Goal: Task Accomplishment & Management: Manage account settings

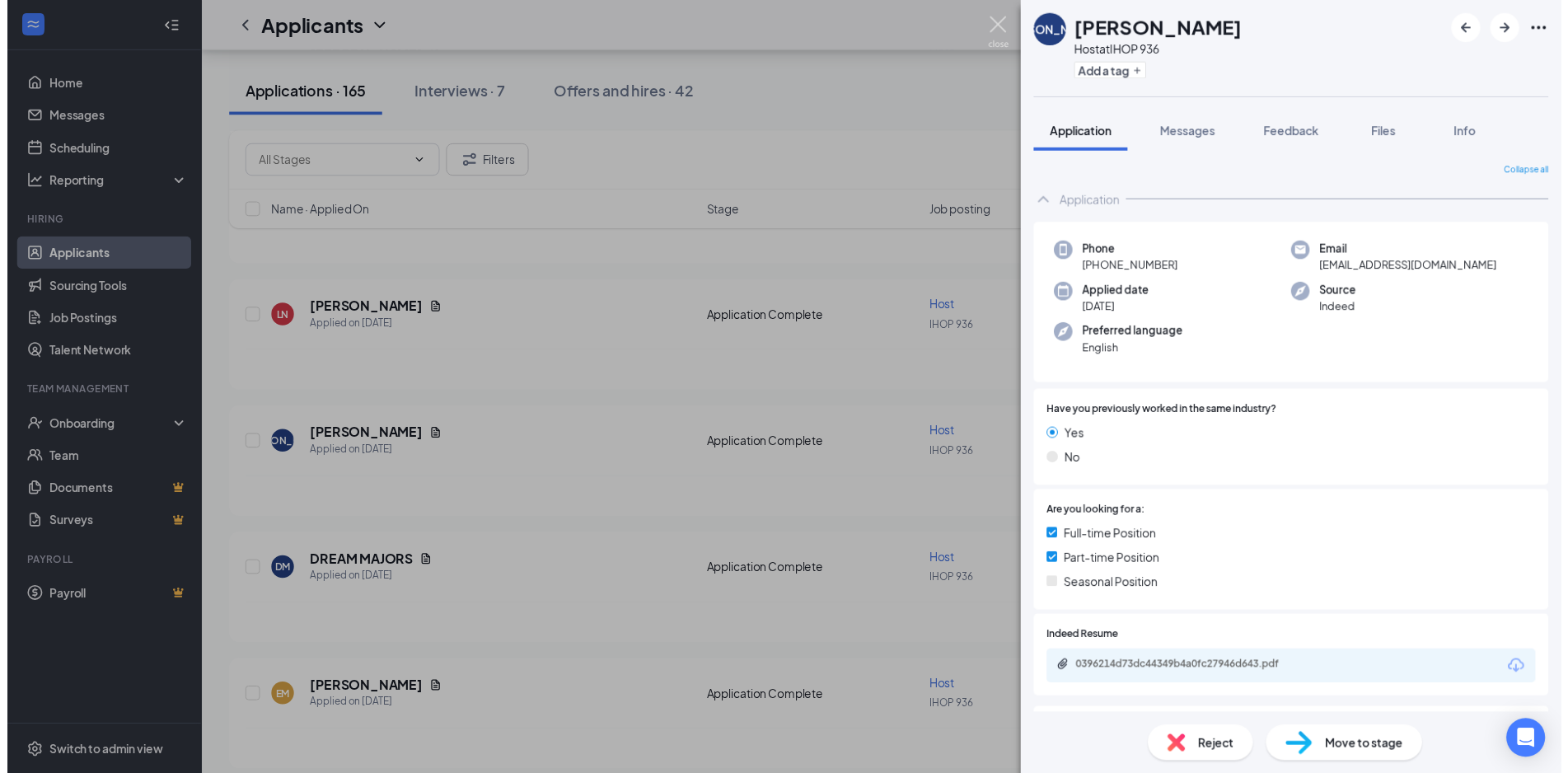
scroll to position [178, 0]
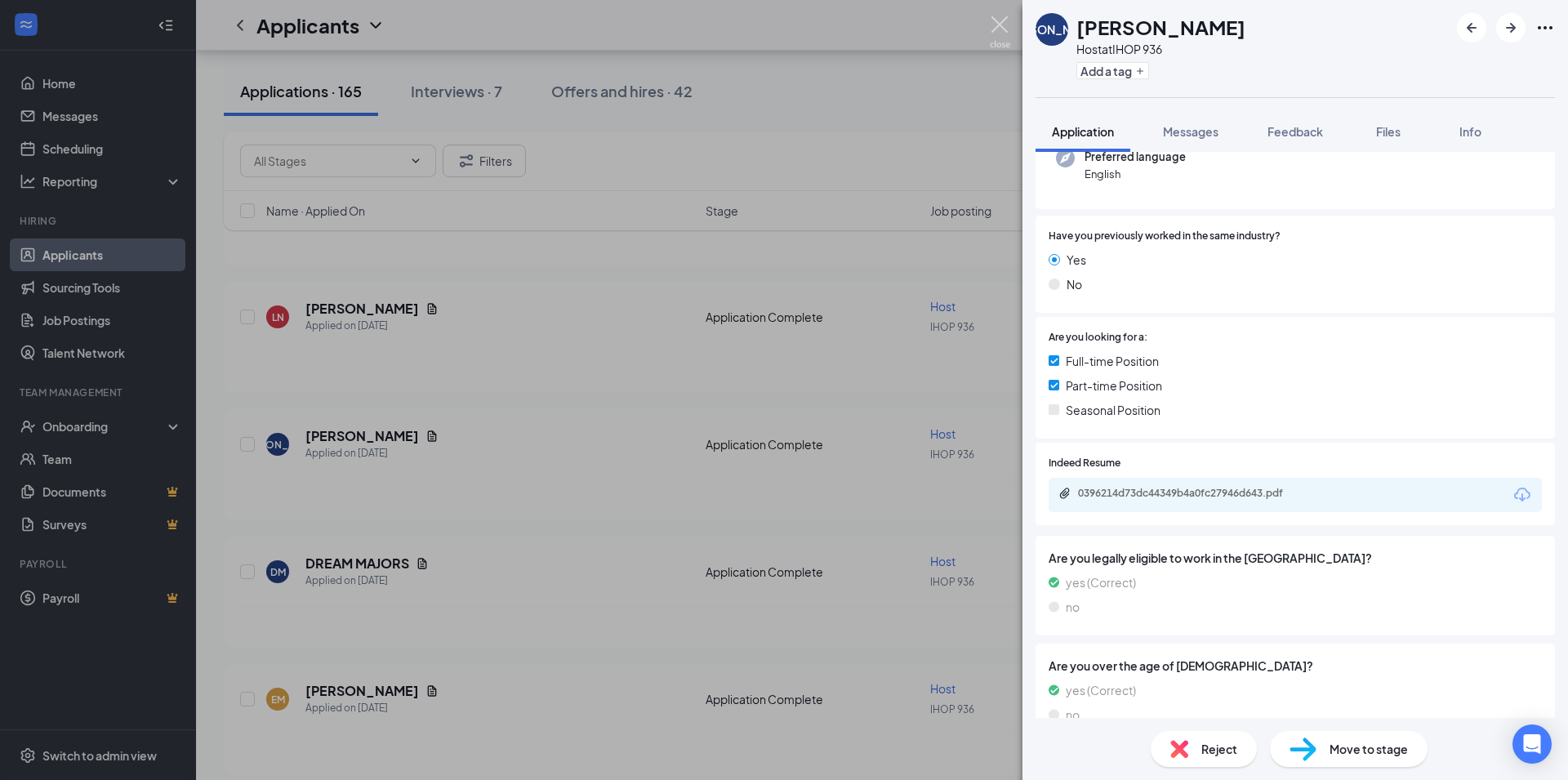
click at [999, 23] on img at bounding box center [1000, 32] width 20 height 31
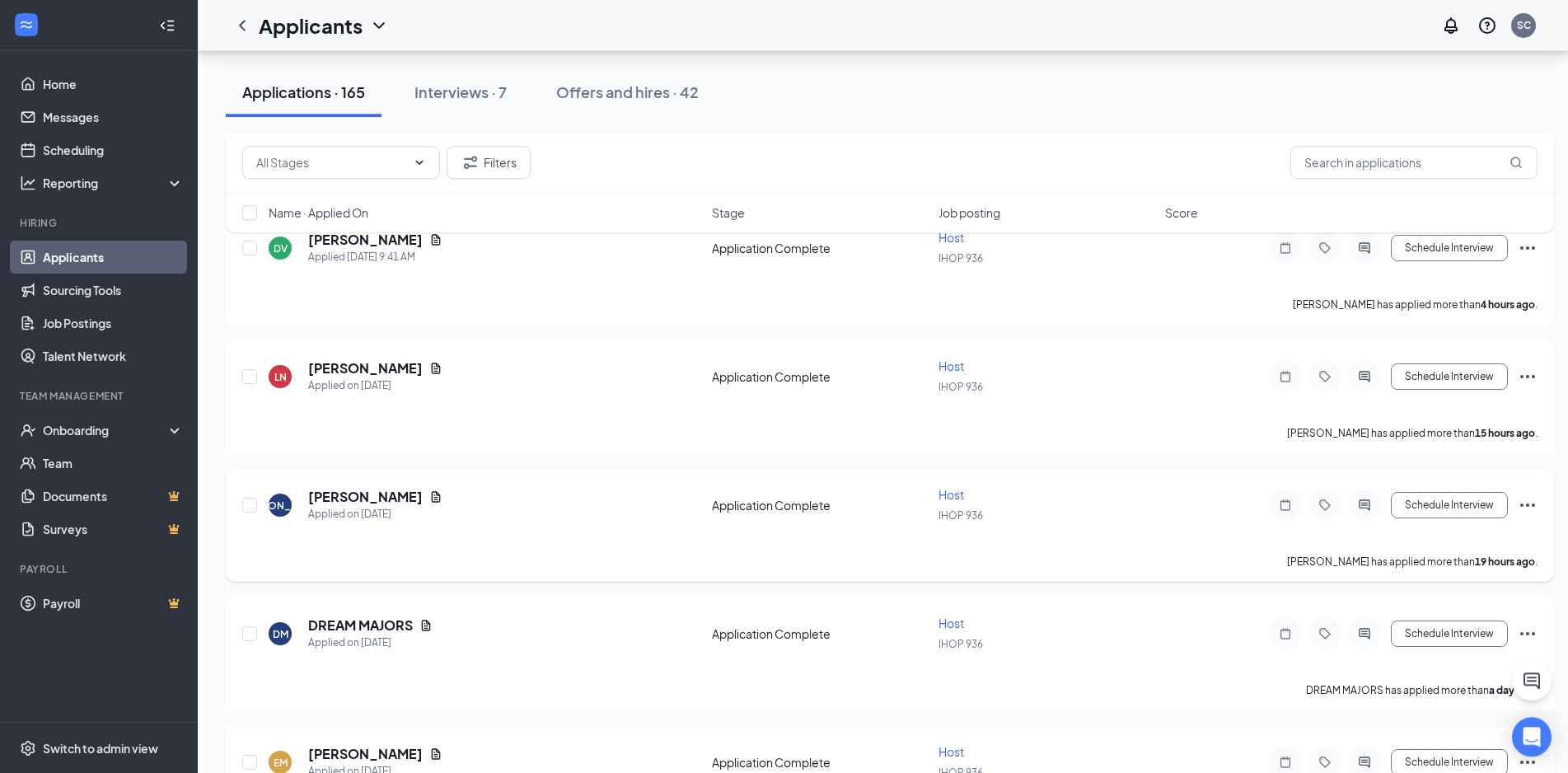
scroll to position [336, 0]
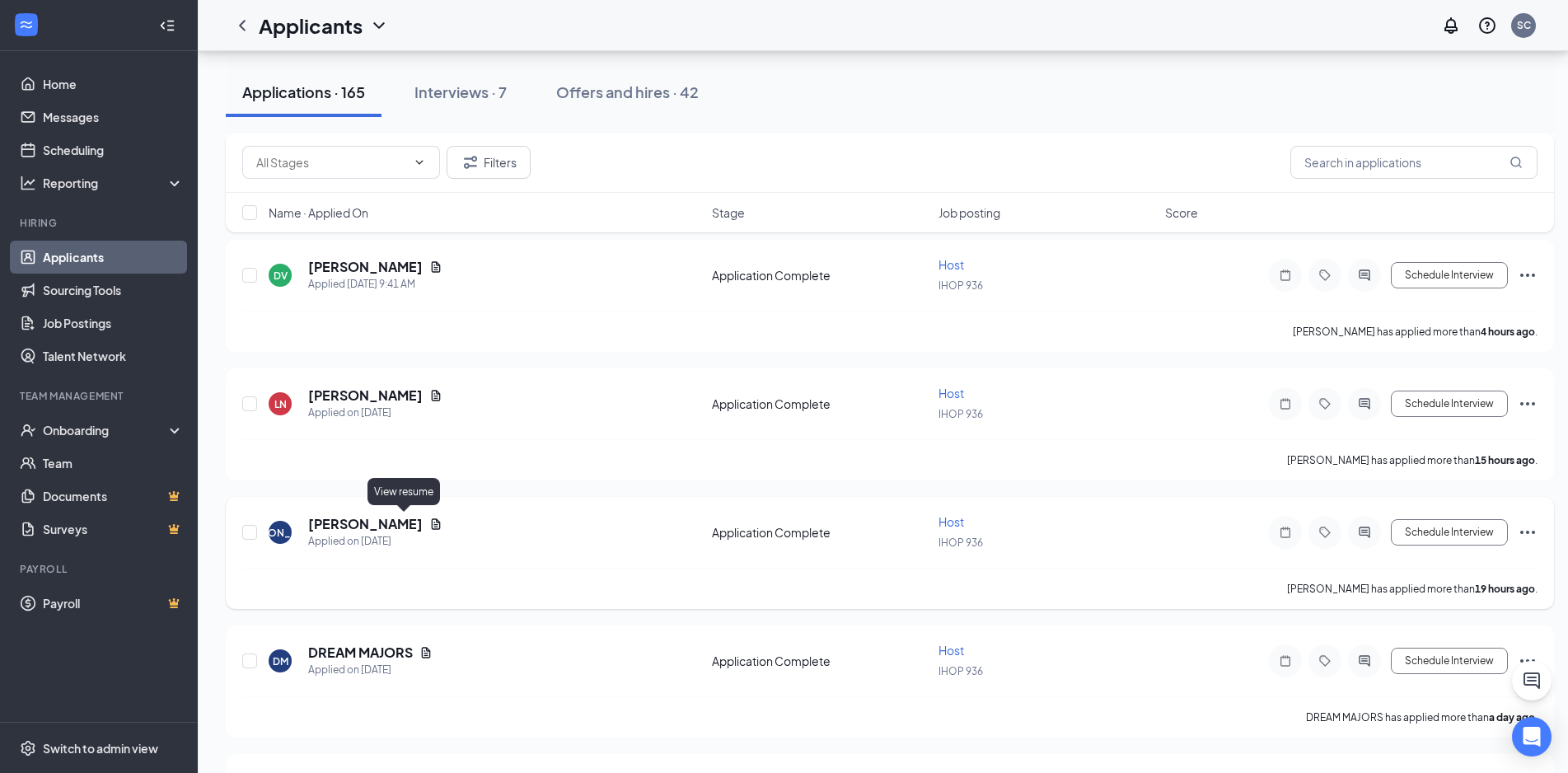
click at [431, 526] on icon "Document" at bounding box center [436, 523] width 9 height 11
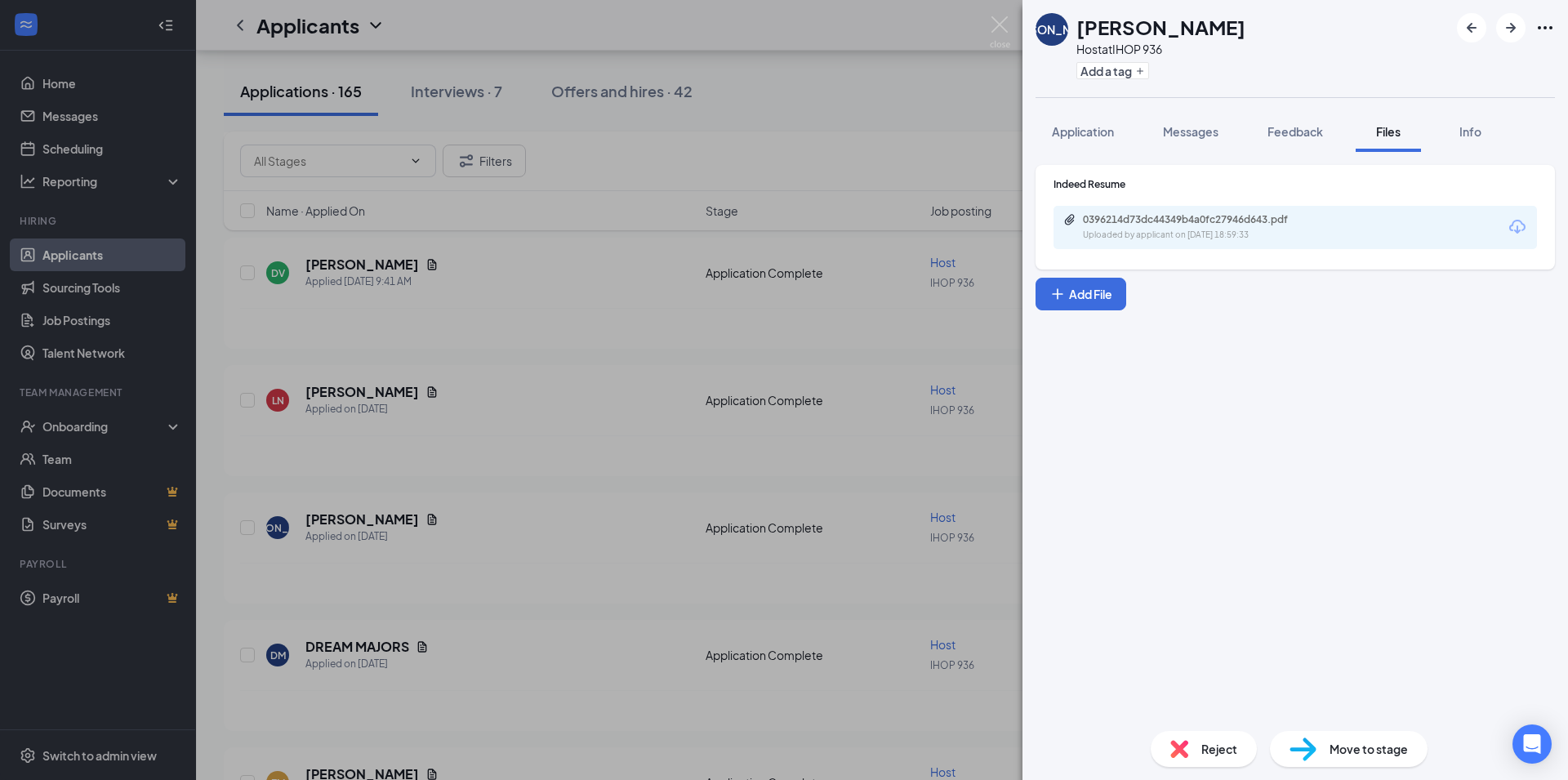
click at [1157, 217] on div "0396214d73dc44349b4a0fc27946d643.pdf" at bounding box center [1196, 219] width 228 height 13
click at [1002, 26] on img at bounding box center [1000, 32] width 20 height 31
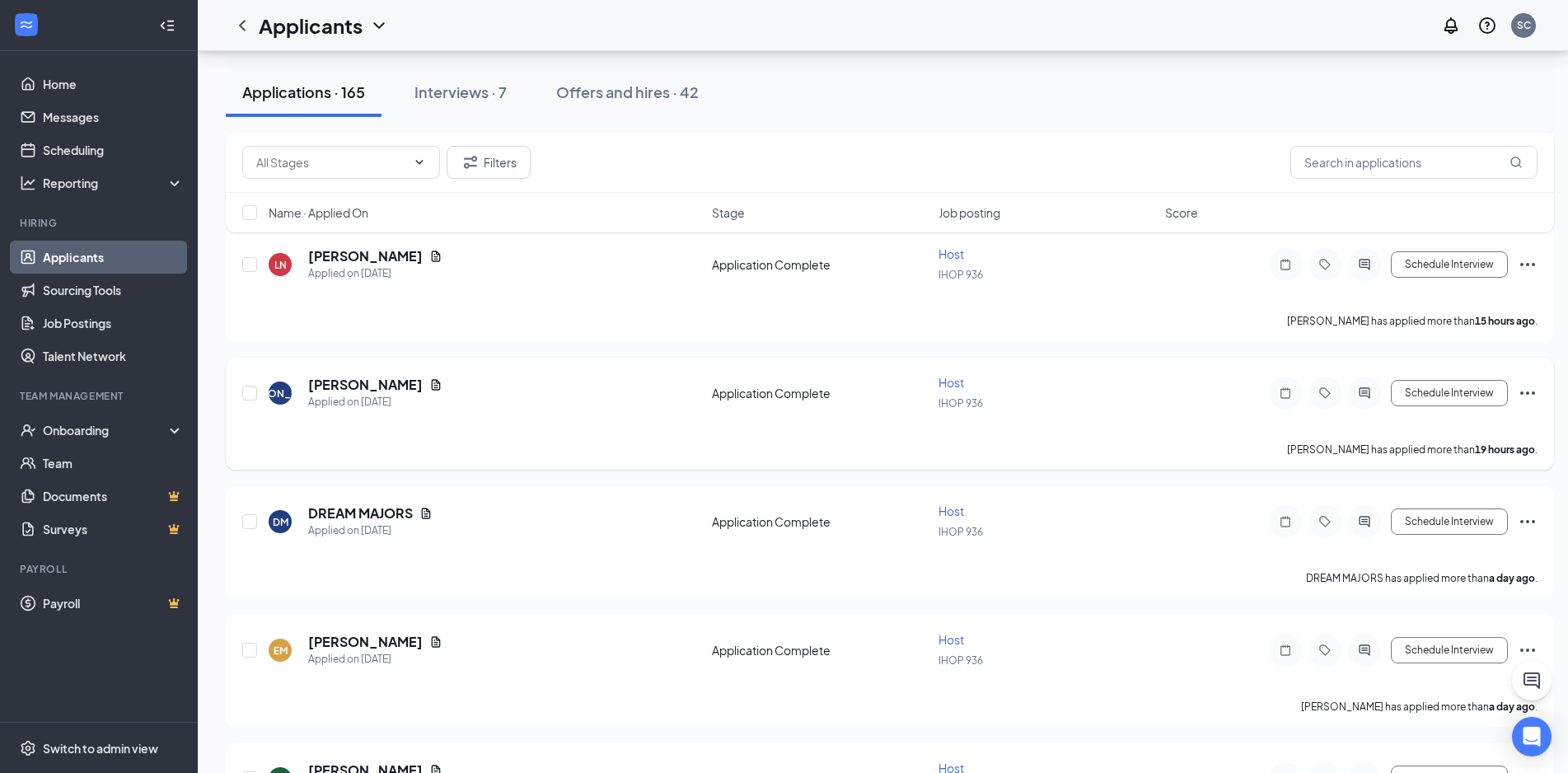
scroll to position [505, 0]
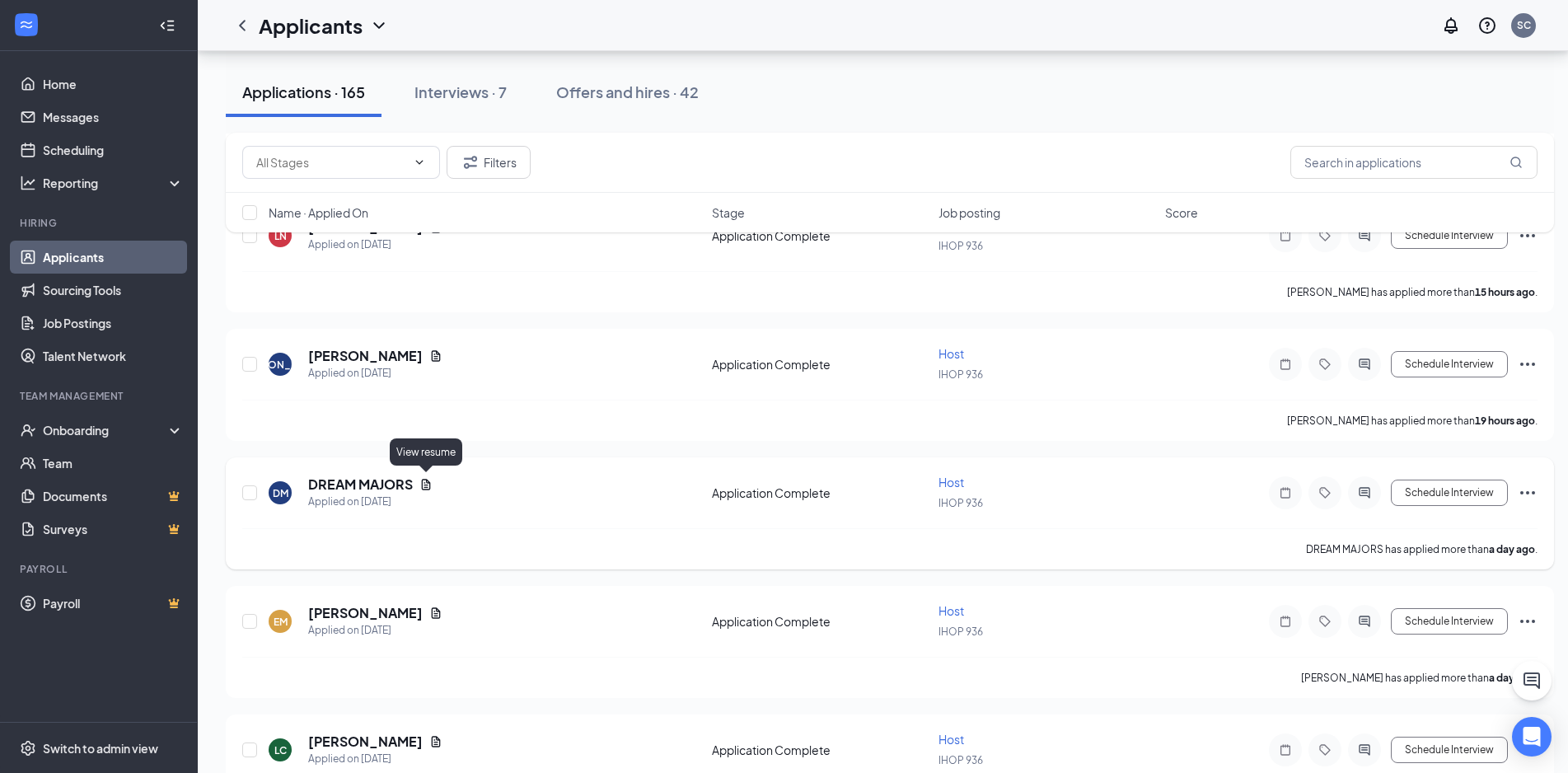
click at [424, 480] on icon "Document" at bounding box center [425, 484] width 13 height 13
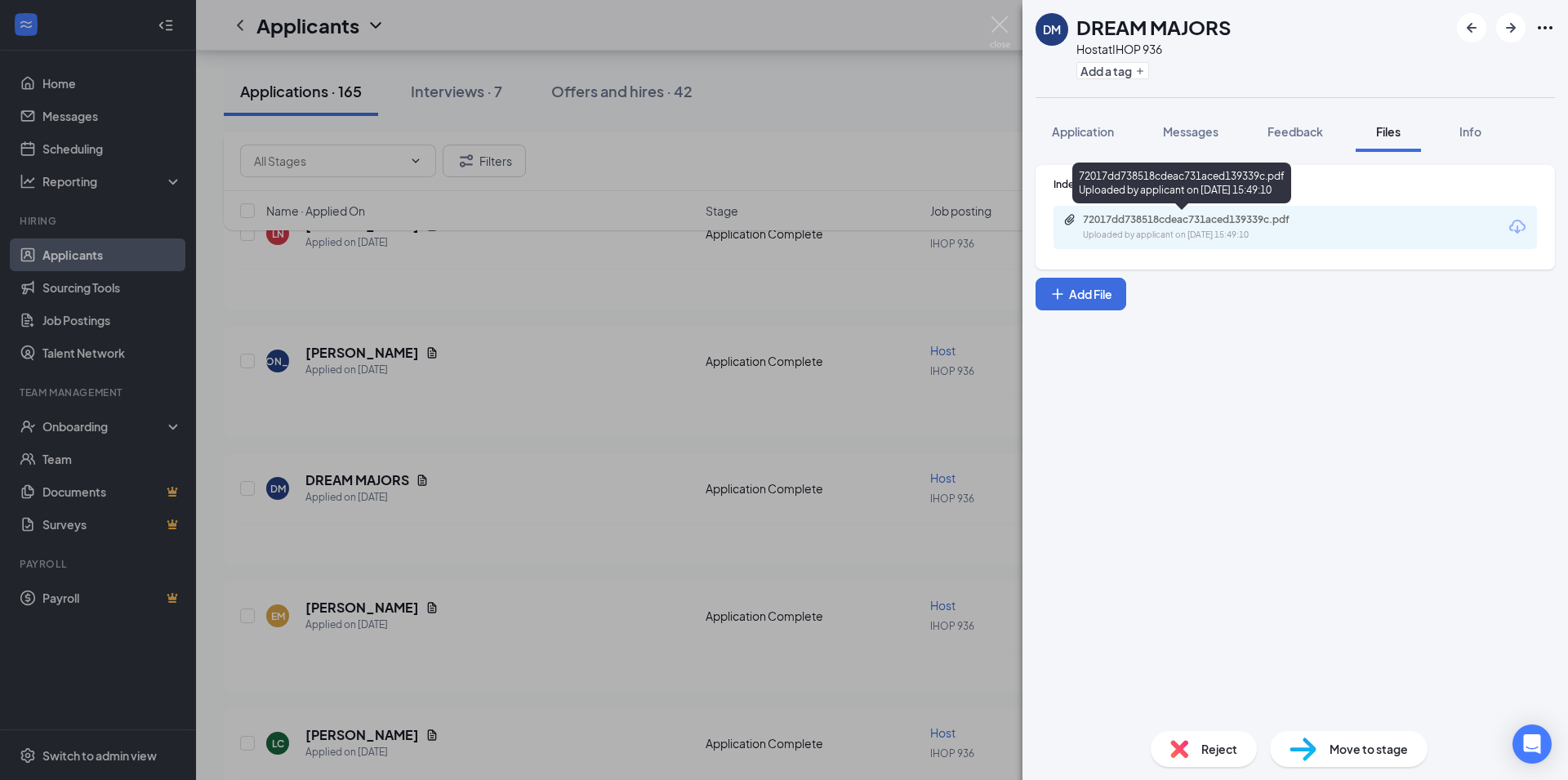
click at [1150, 221] on div "72017dd738518cdeac731aced139339c.pdf" at bounding box center [1196, 219] width 228 height 13
click at [999, 17] on img at bounding box center [1000, 32] width 20 height 31
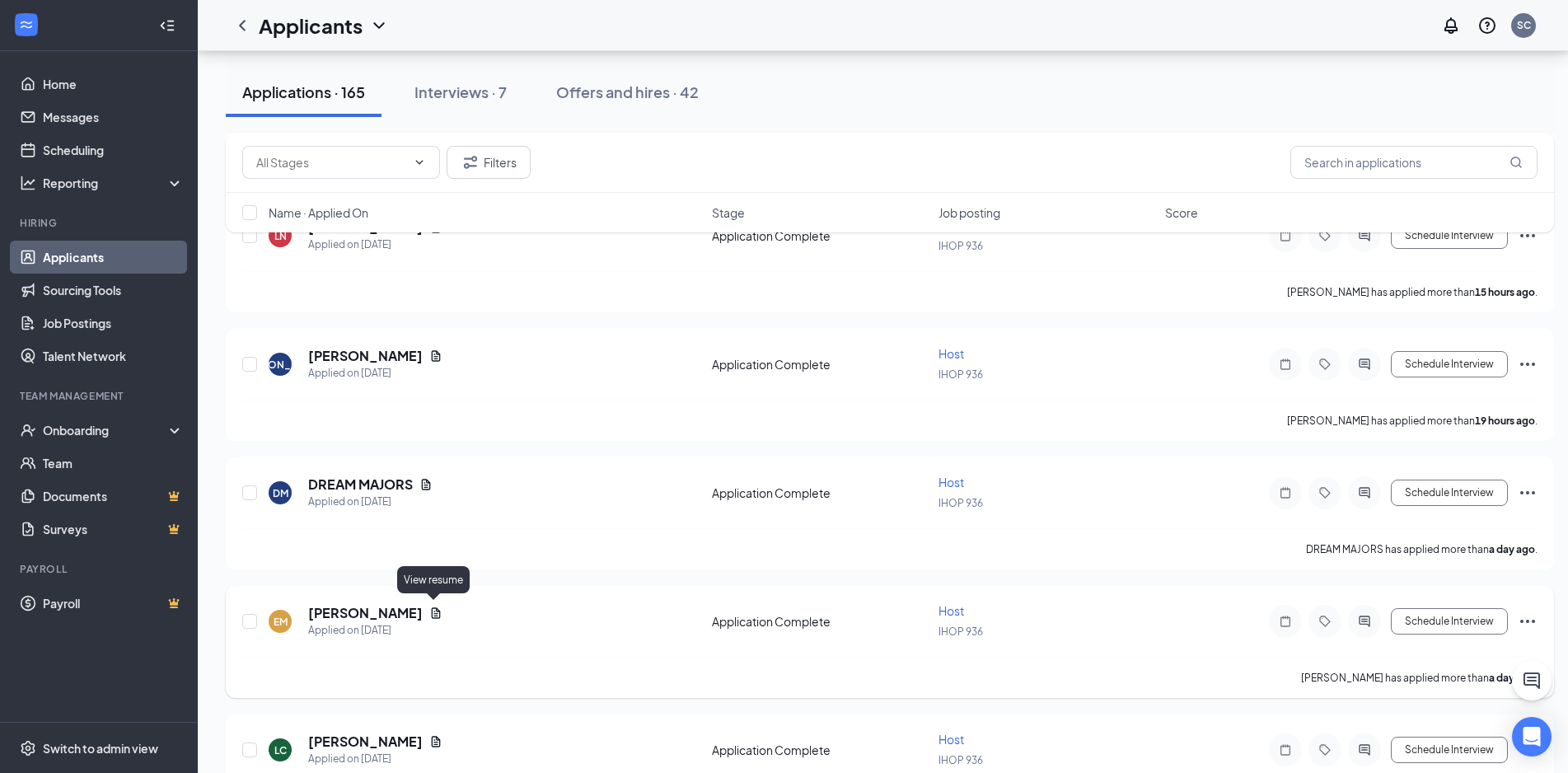
click at [432, 612] on icon "Document" at bounding box center [436, 612] width 9 height 11
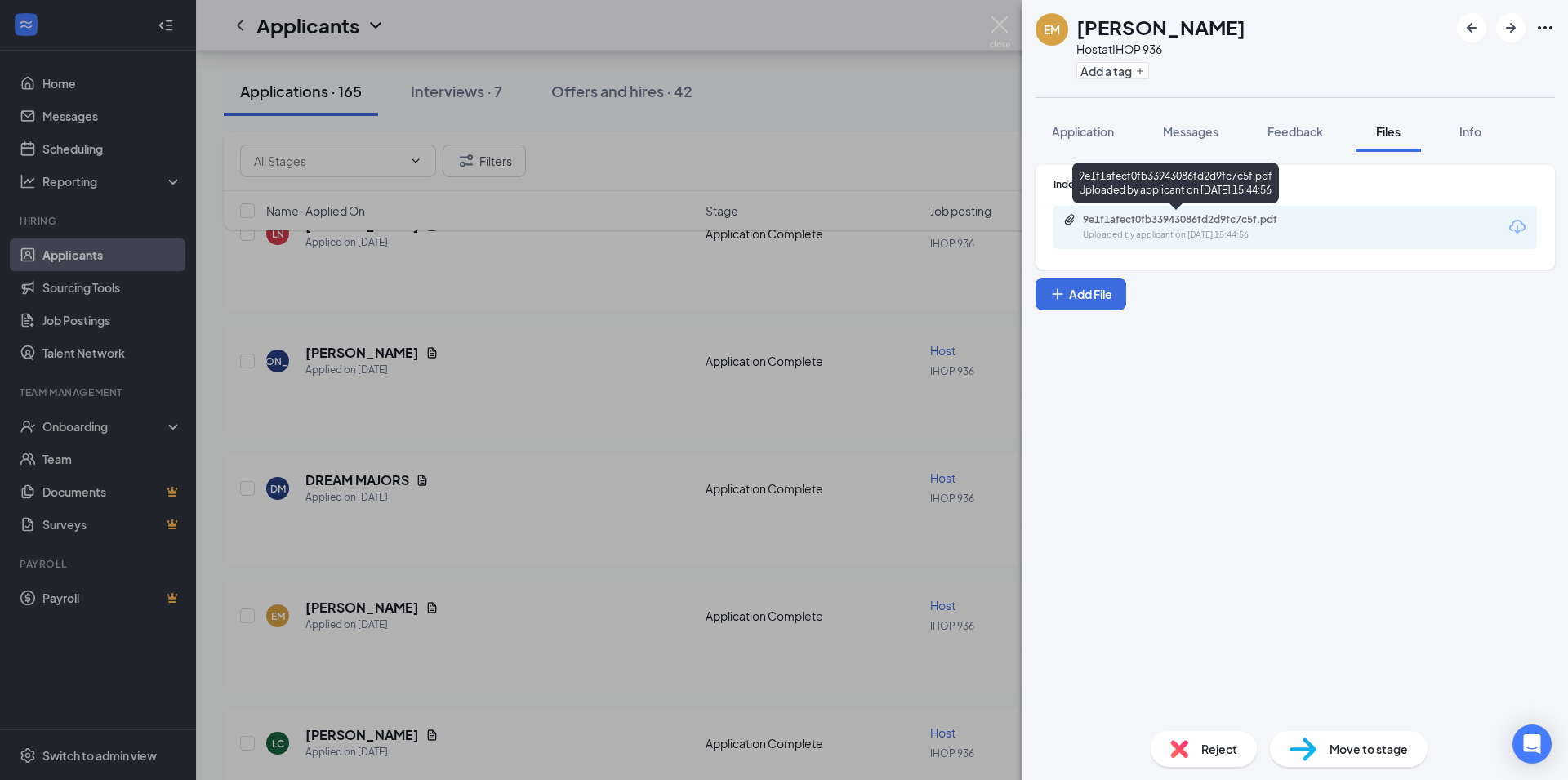
click at [1191, 218] on div "9e1f1afecf0fb33943086fd2d9fc7c5f.pdf" at bounding box center [1196, 219] width 228 height 13
click at [1002, 27] on img at bounding box center [1000, 32] width 20 height 31
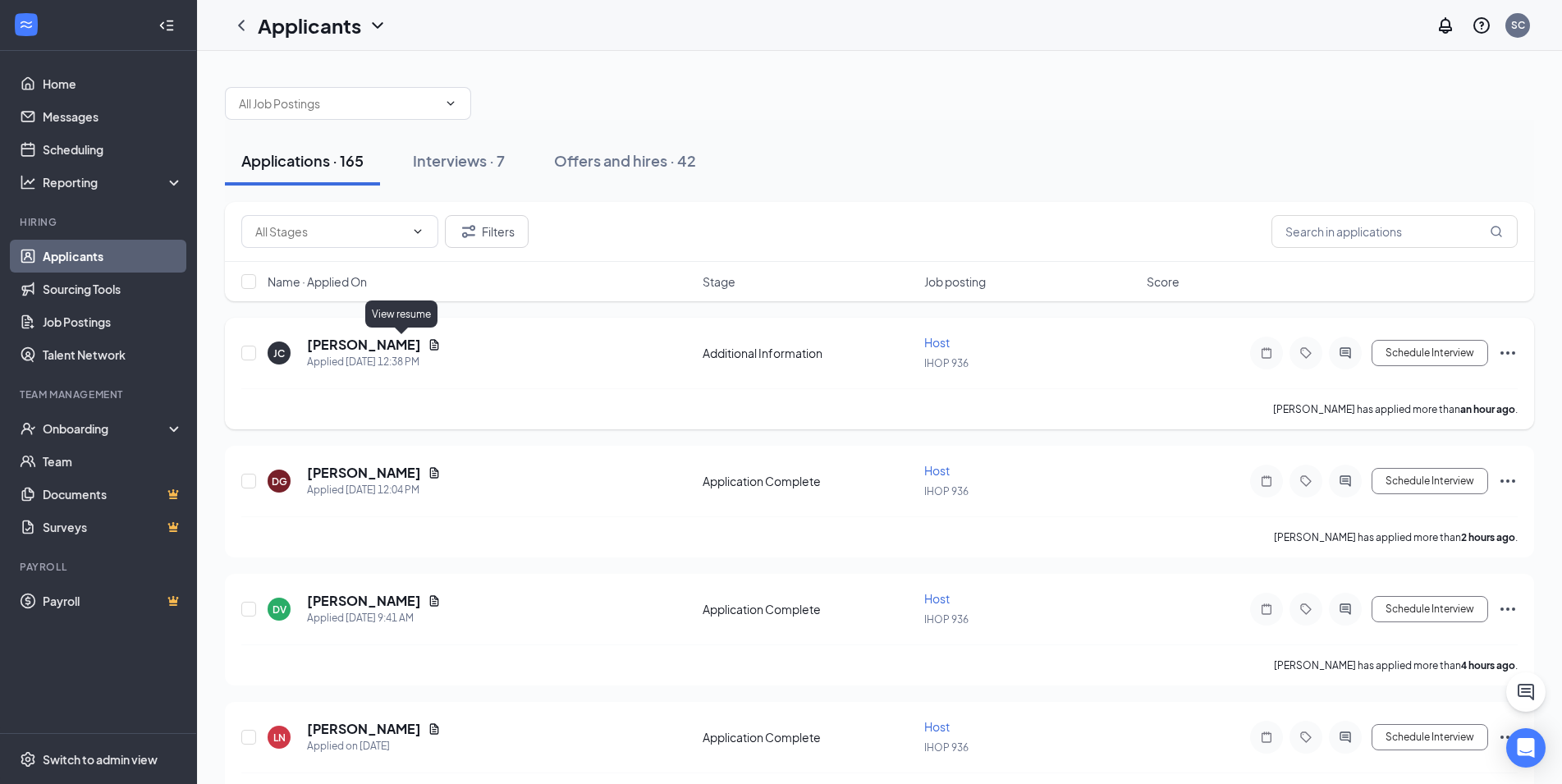
click at [428, 339] on icon "Document" at bounding box center [434, 345] width 13 height 13
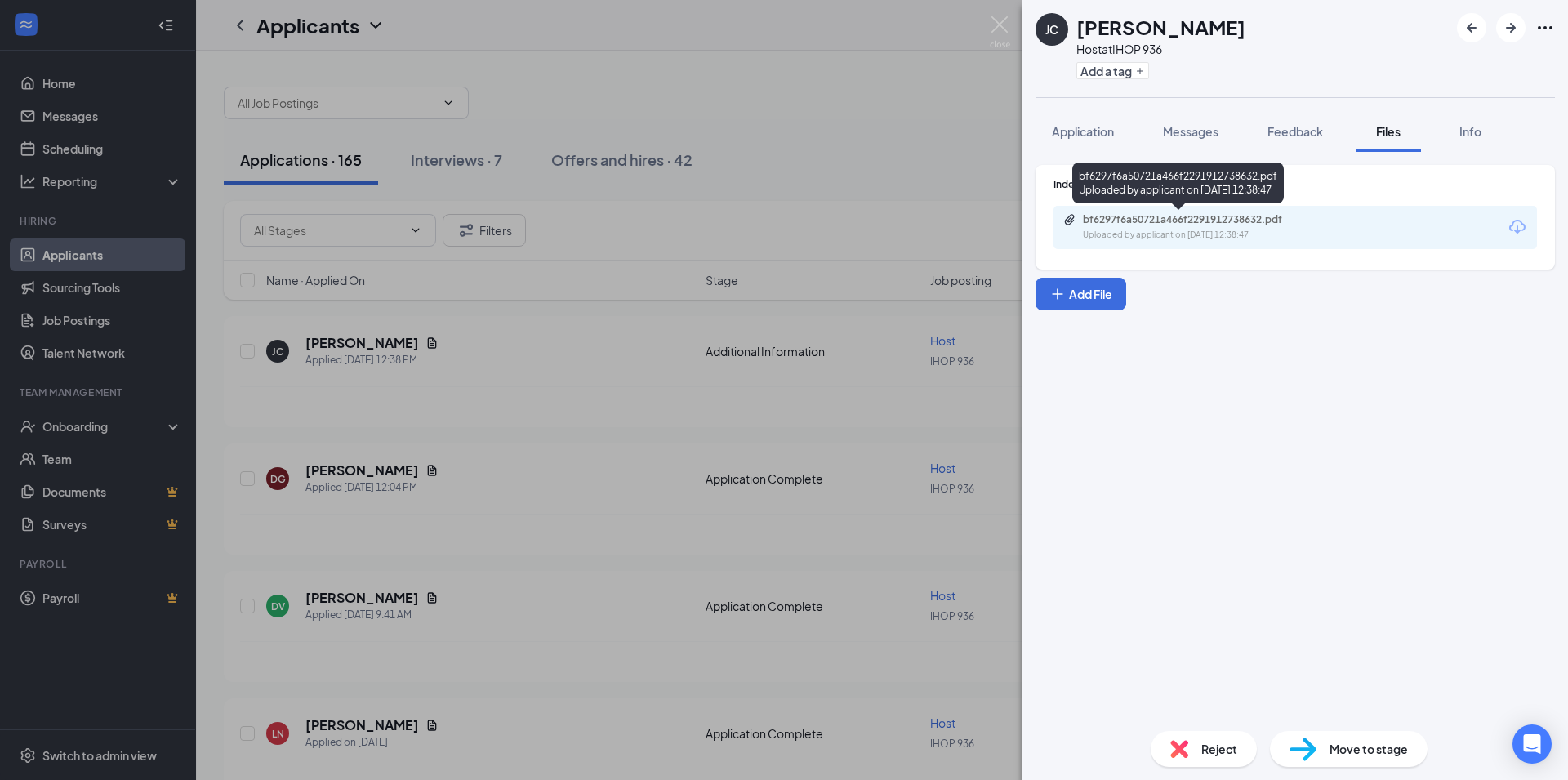
click at [1217, 217] on div "bf6297f6a50721a466f2291912738632.pdf" at bounding box center [1196, 219] width 228 height 13
click at [1000, 28] on img at bounding box center [1000, 32] width 20 height 31
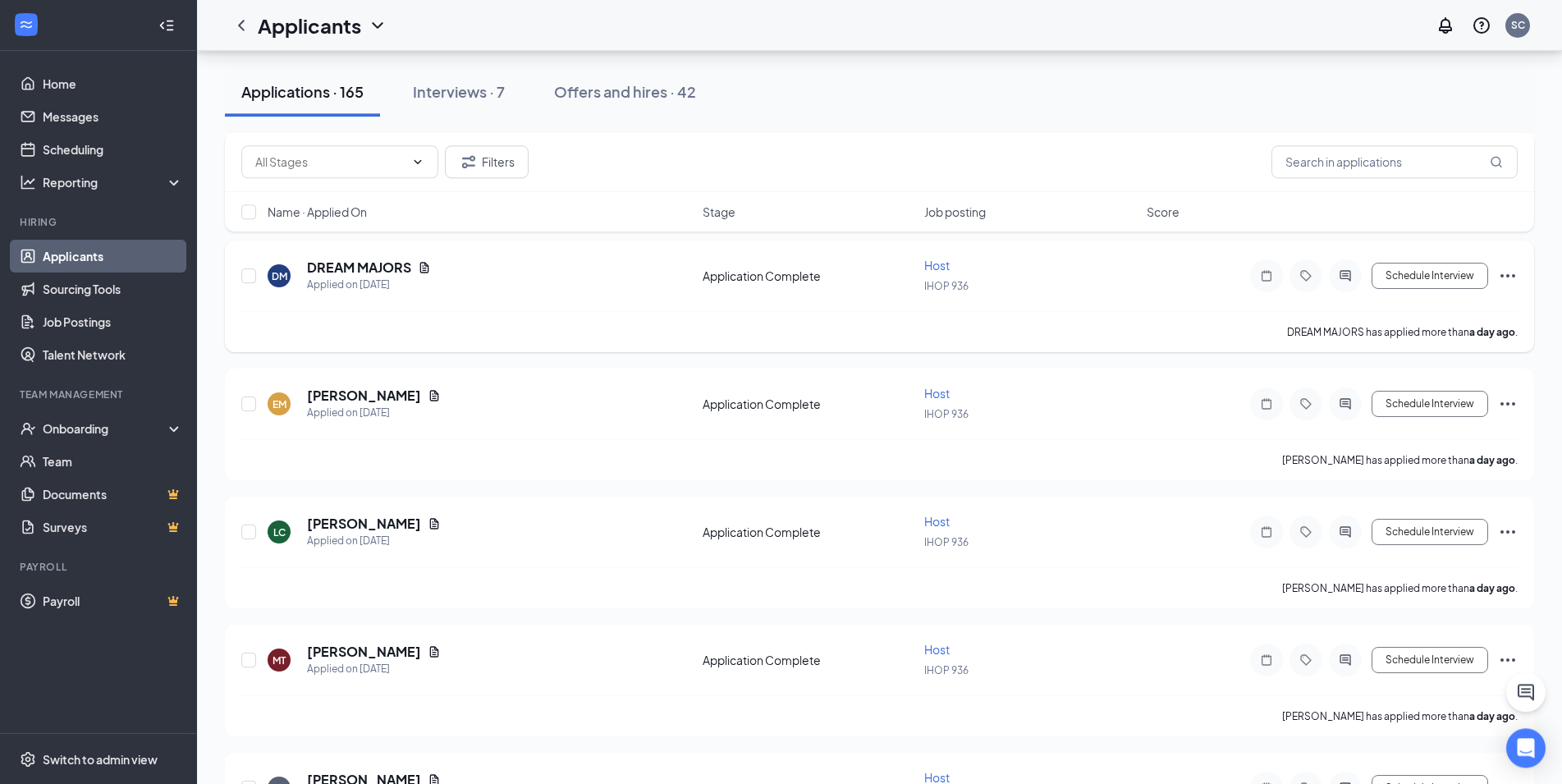
scroll to position [753, 0]
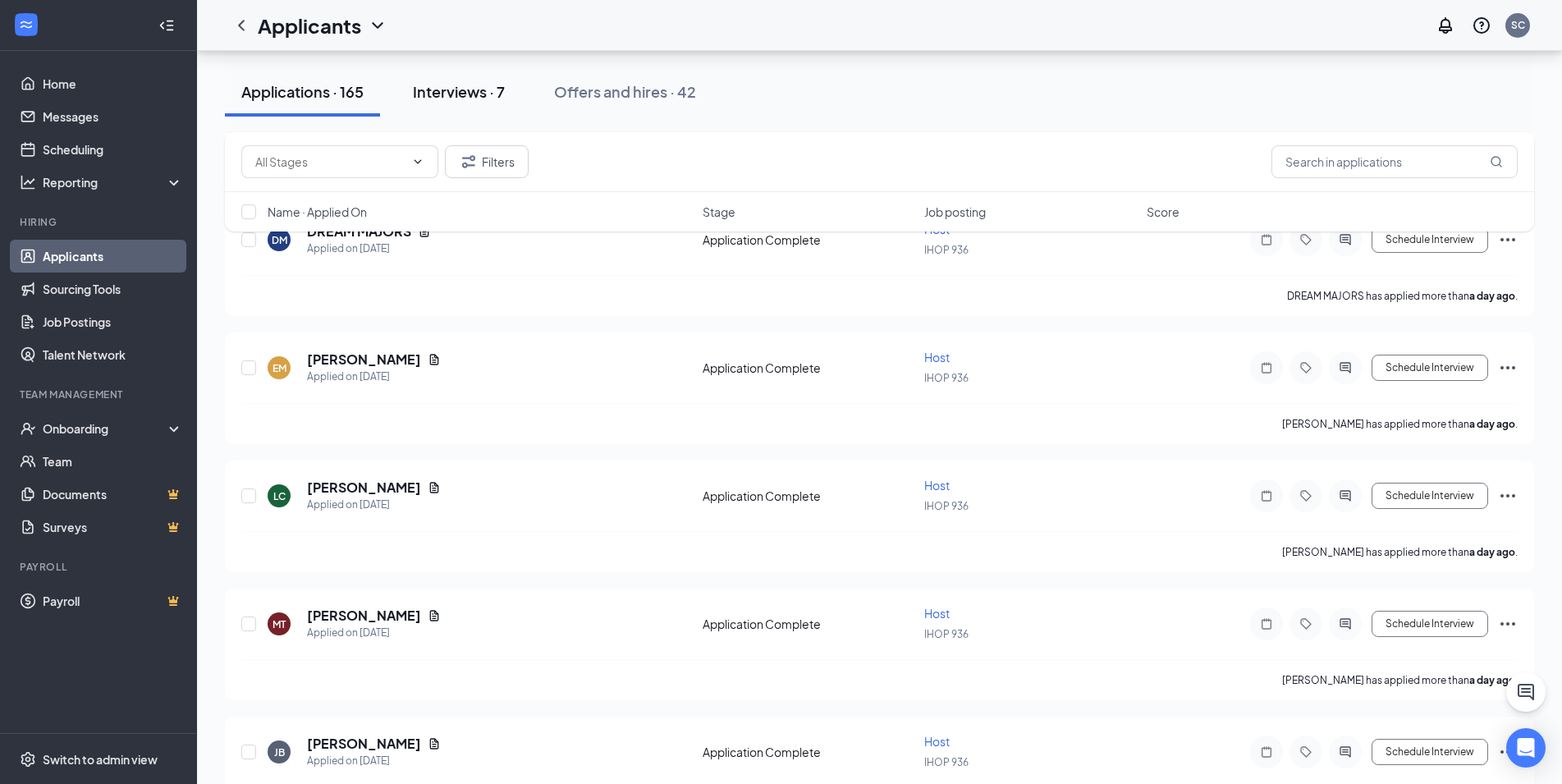
click at [435, 94] on div "Interviews · 7" at bounding box center [459, 91] width 92 height 20
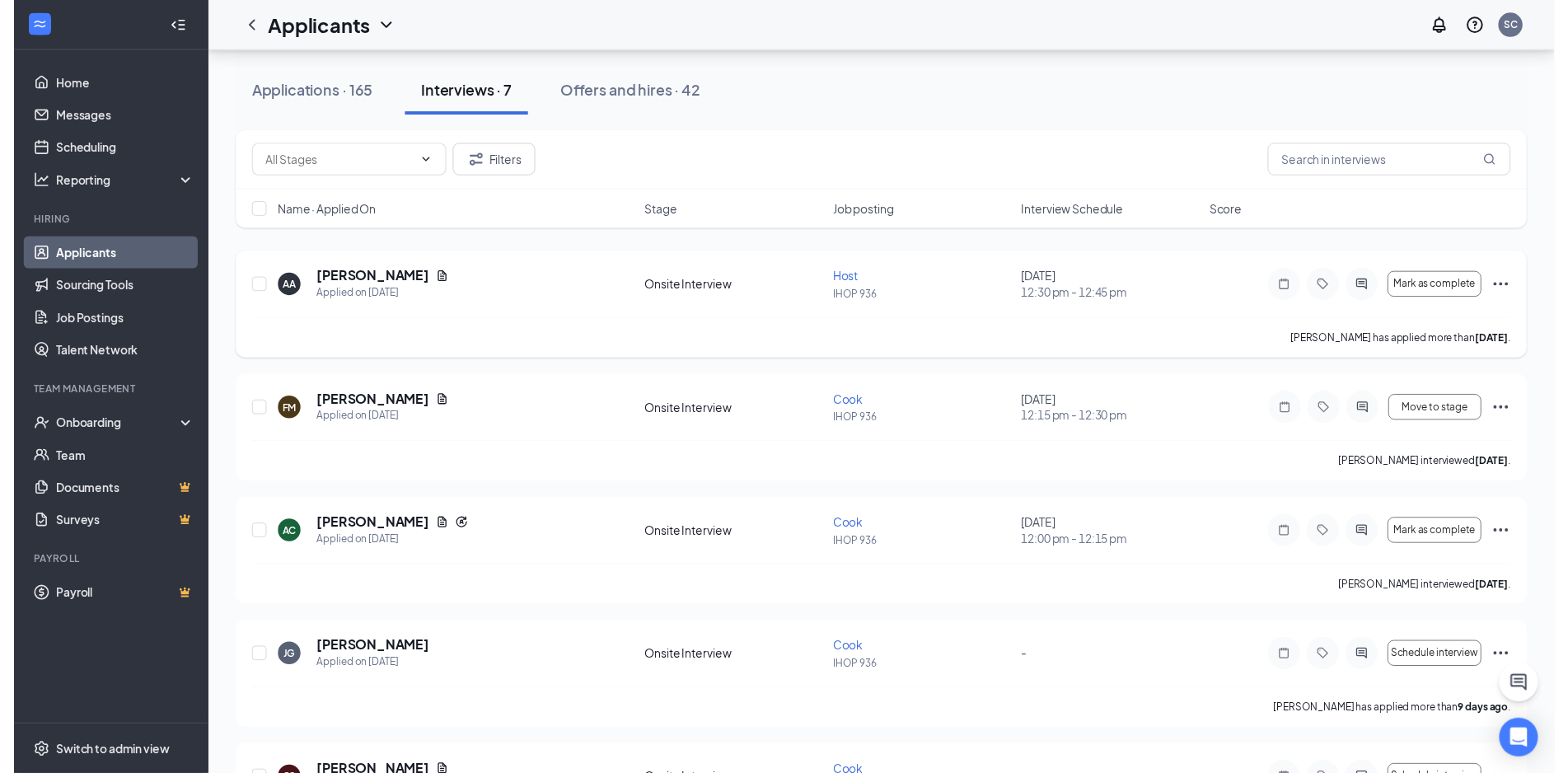
scroll to position [84, 0]
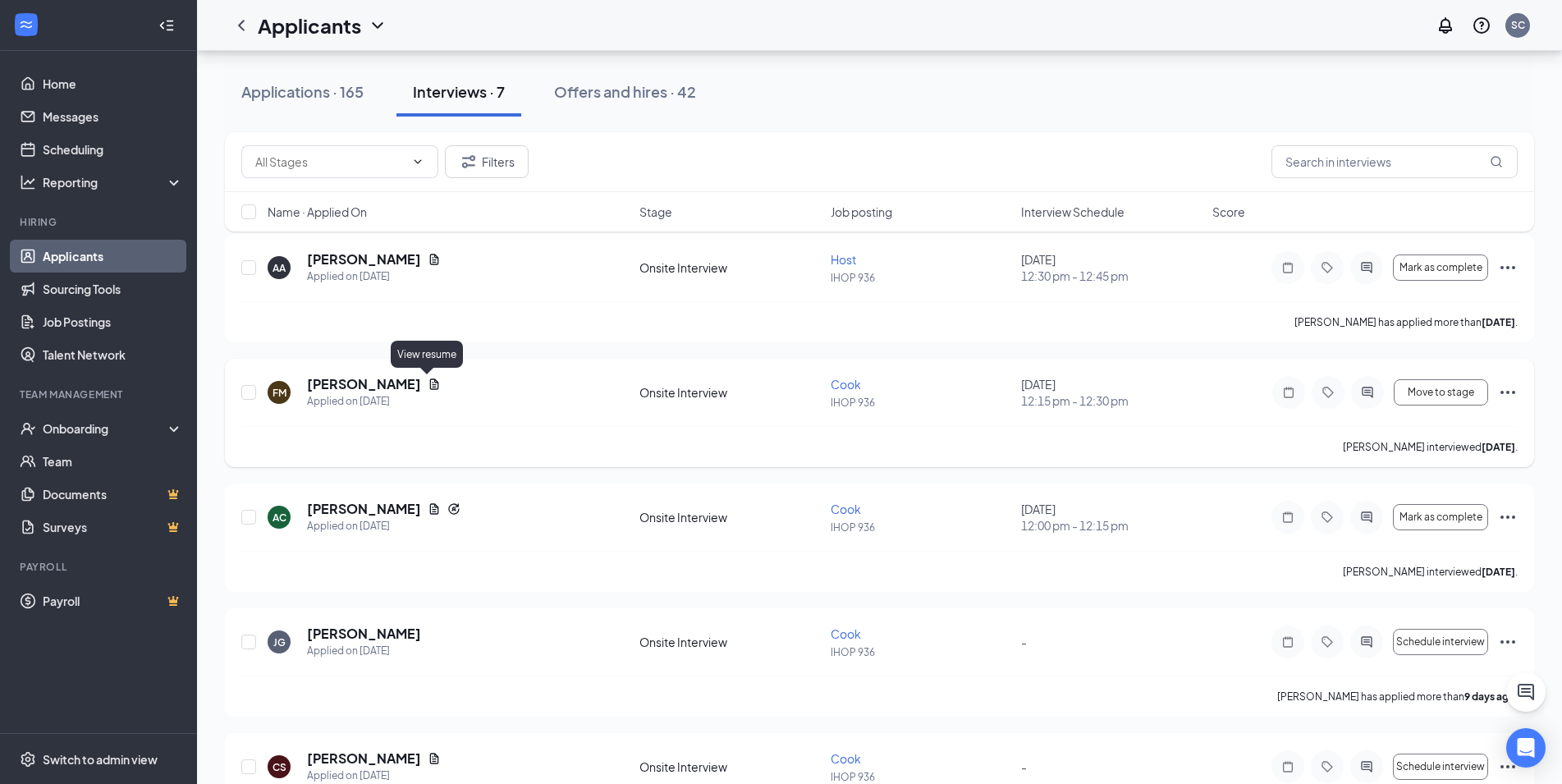
click at [430, 388] on icon "Document" at bounding box center [434, 384] width 9 height 11
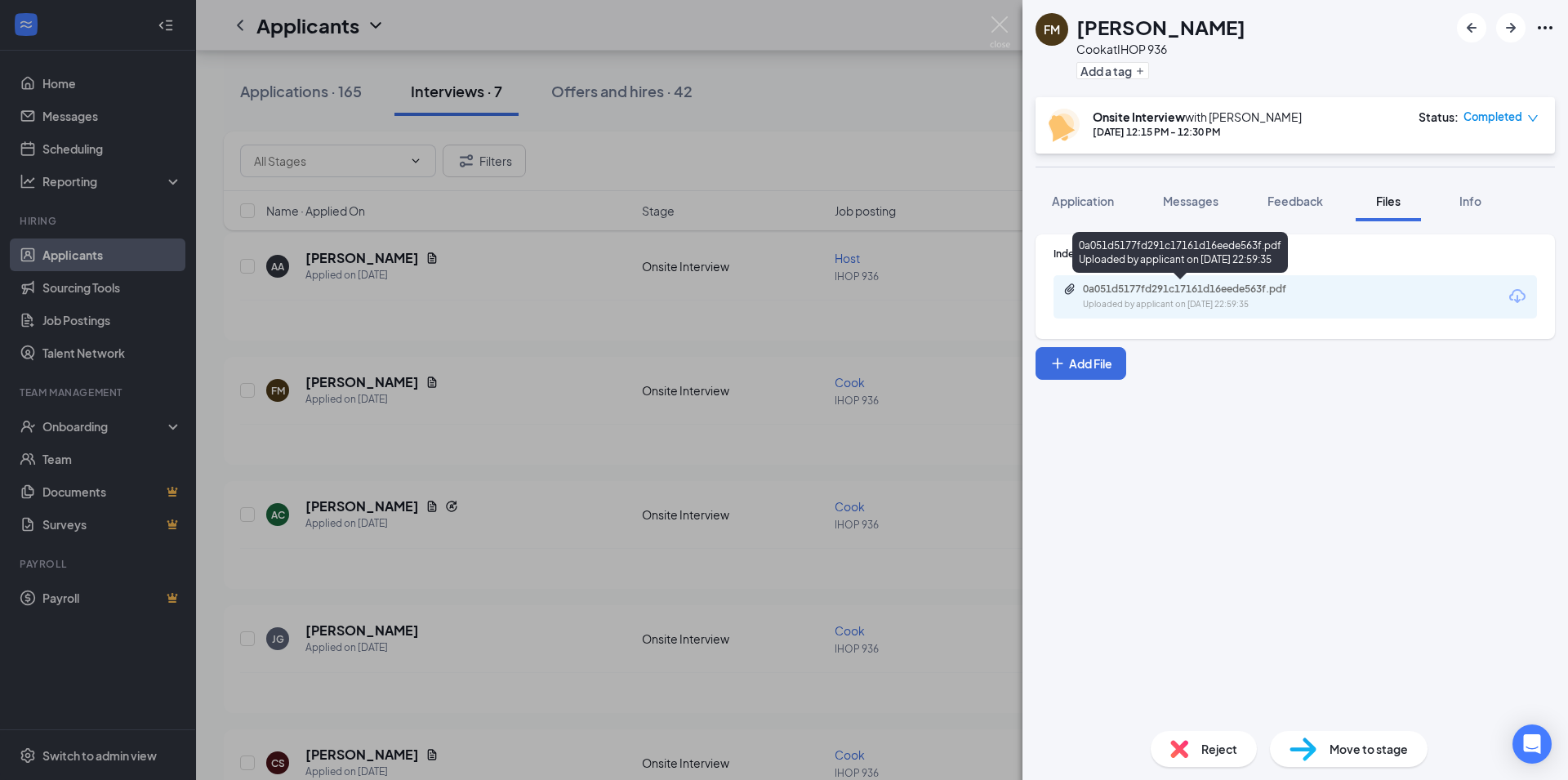
click at [1120, 297] on div "0a051d5177fd291c17161d16eede563f.pdf Uploaded by applicant on [DATE] 22:59:35" at bounding box center [1195, 296] width 265 height 29
click at [1000, 27] on img at bounding box center [1000, 32] width 20 height 31
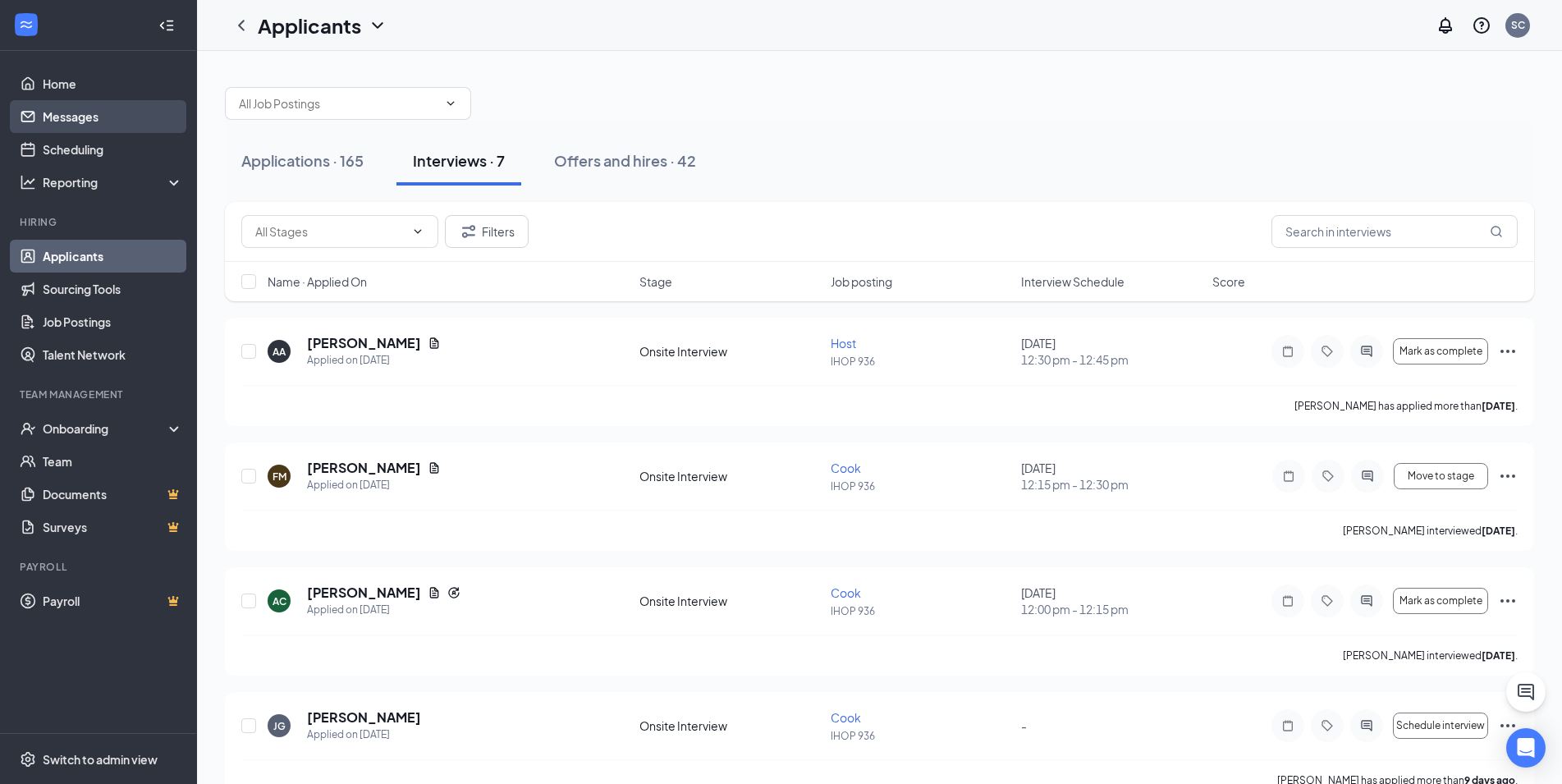
click at [91, 109] on link "Messages" at bounding box center [113, 116] width 141 height 33
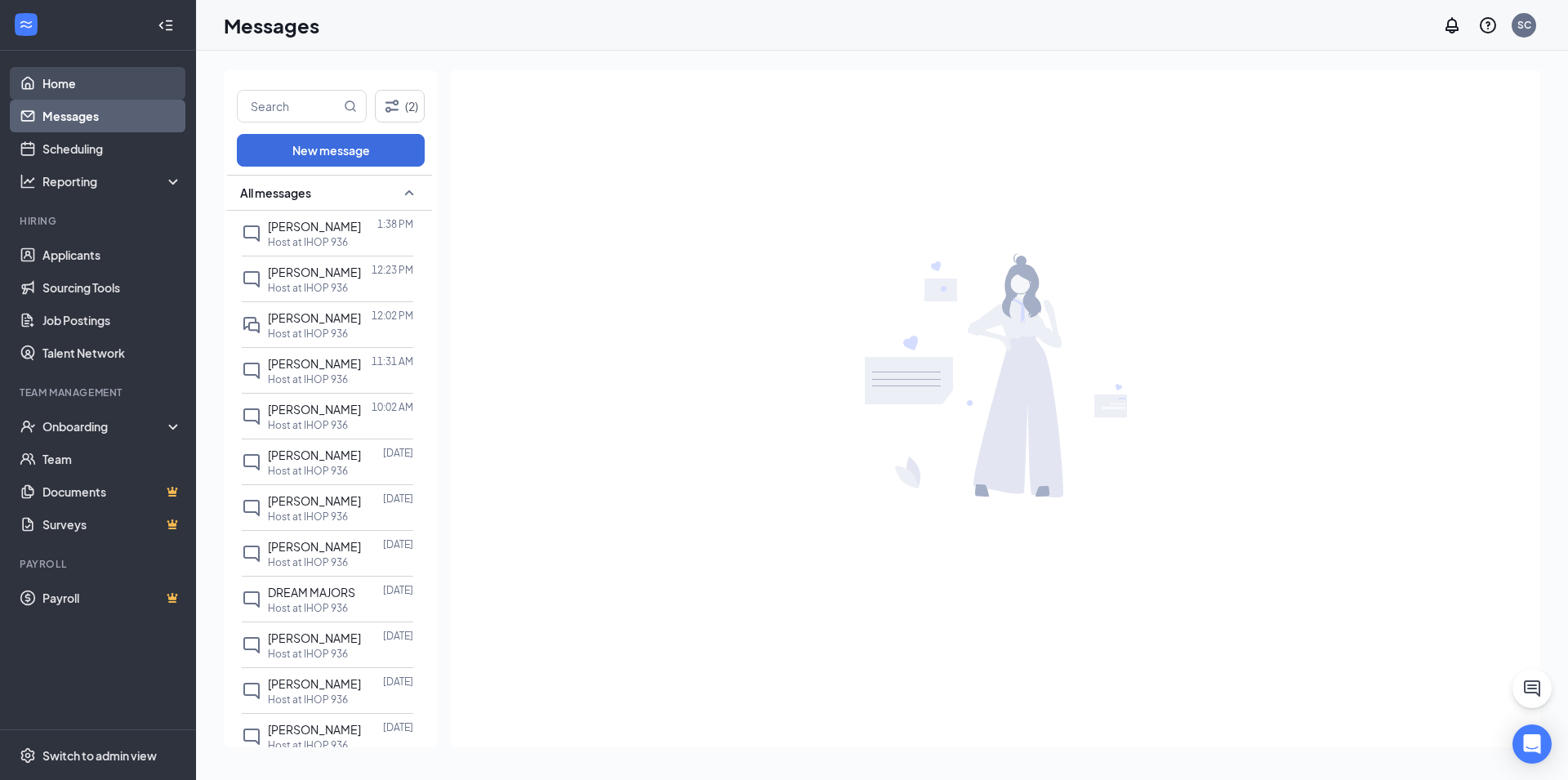
click at [45, 83] on link "Home" at bounding box center [113, 83] width 140 height 32
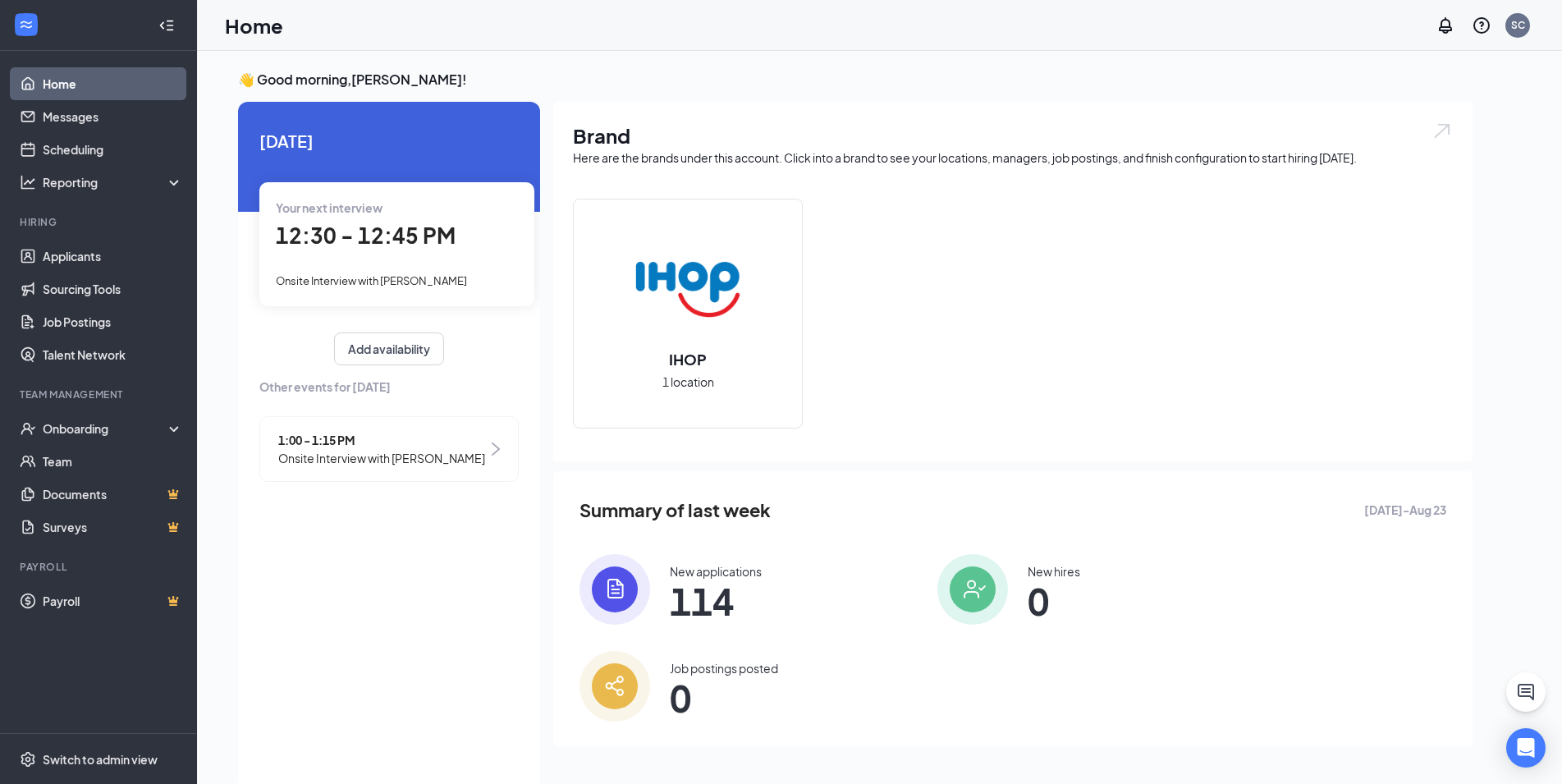
click at [52, 81] on link "Home" at bounding box center [113, 83] width 141 height 33
click at [50, 76] on link "Home" at bounding box center [113, 83] width 141 height 33
click at [81, 118] on link "Messages" at bounding box center [113, 116] width 141 height 33
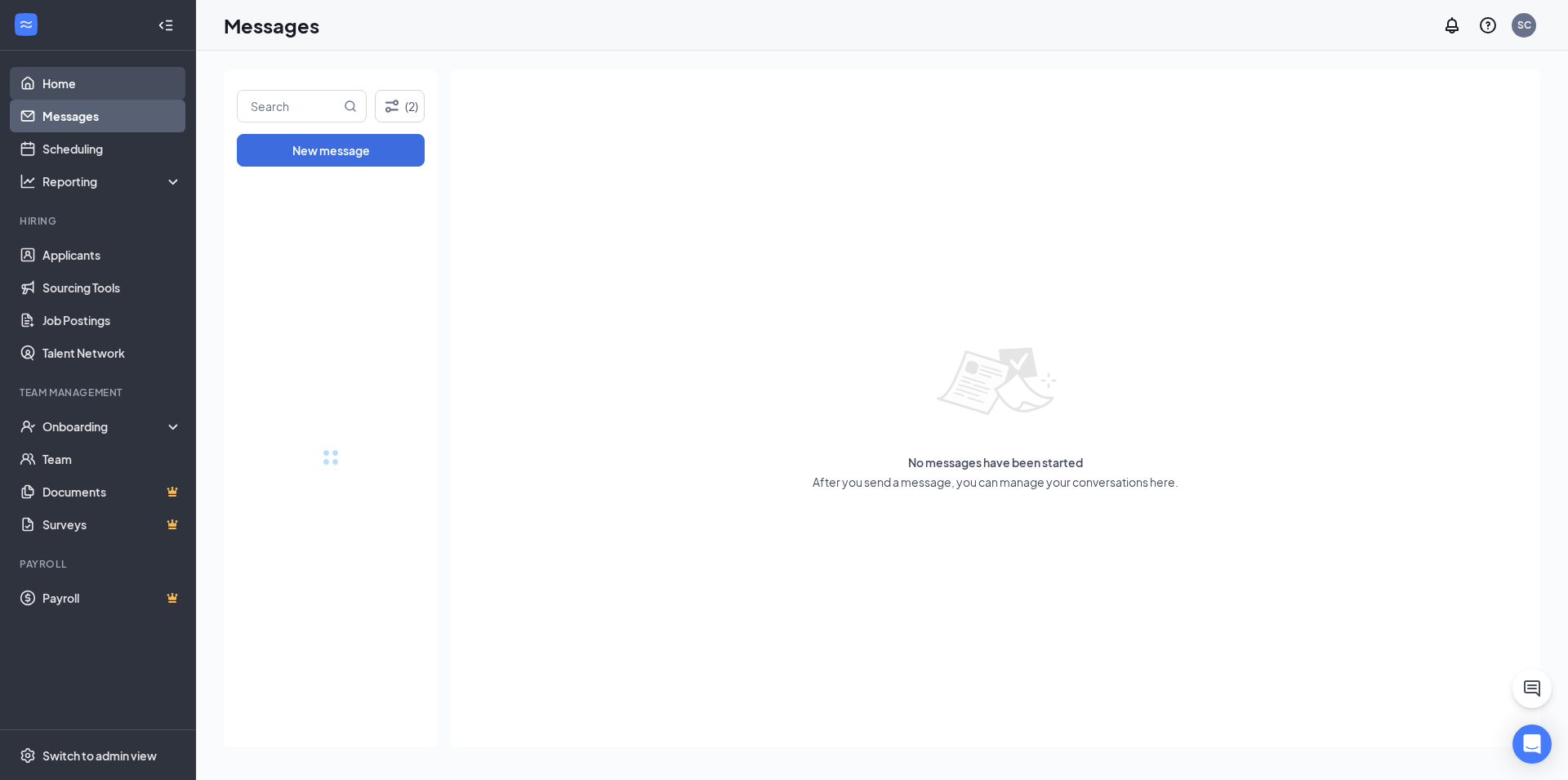
click at [77, 87] on link "Home" at bounding box center [113, 83] width 140 height 32
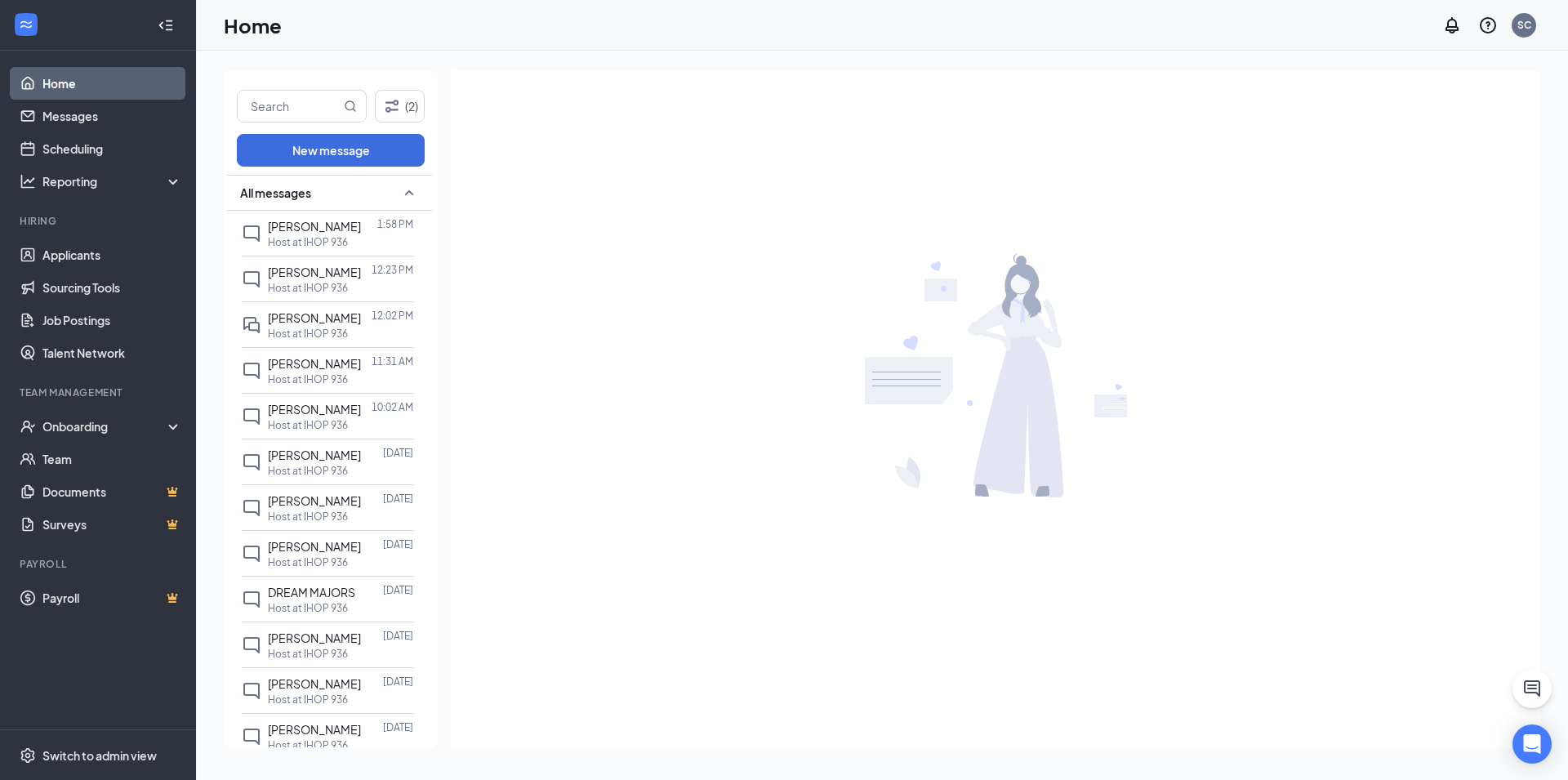
click at [65, 84] on link "Home" at bounding box center [113, 83] width 140 height 32
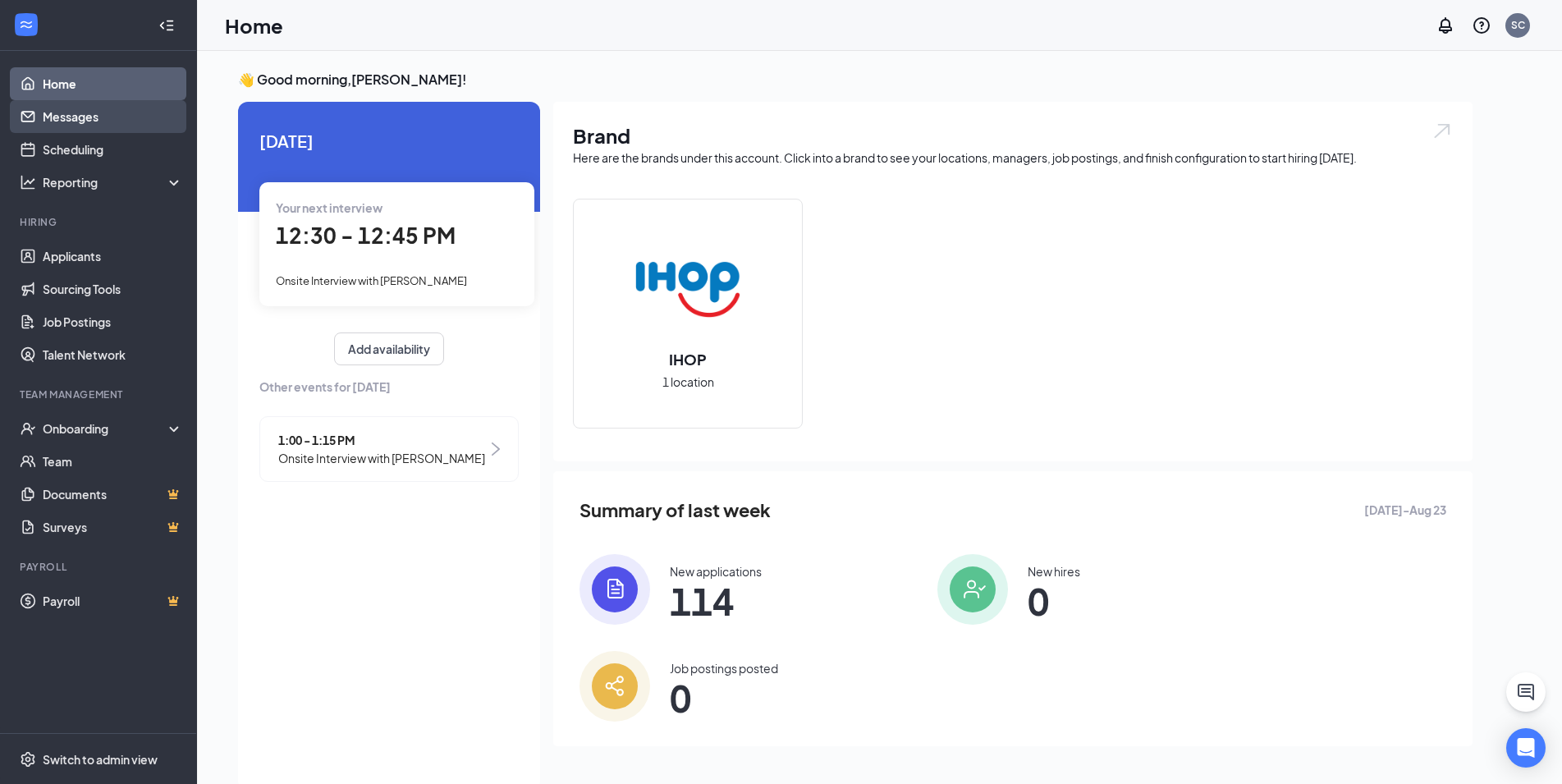
click at [89, 123] on link "Messages" at bounding box center [113, 116] width 141 height 33
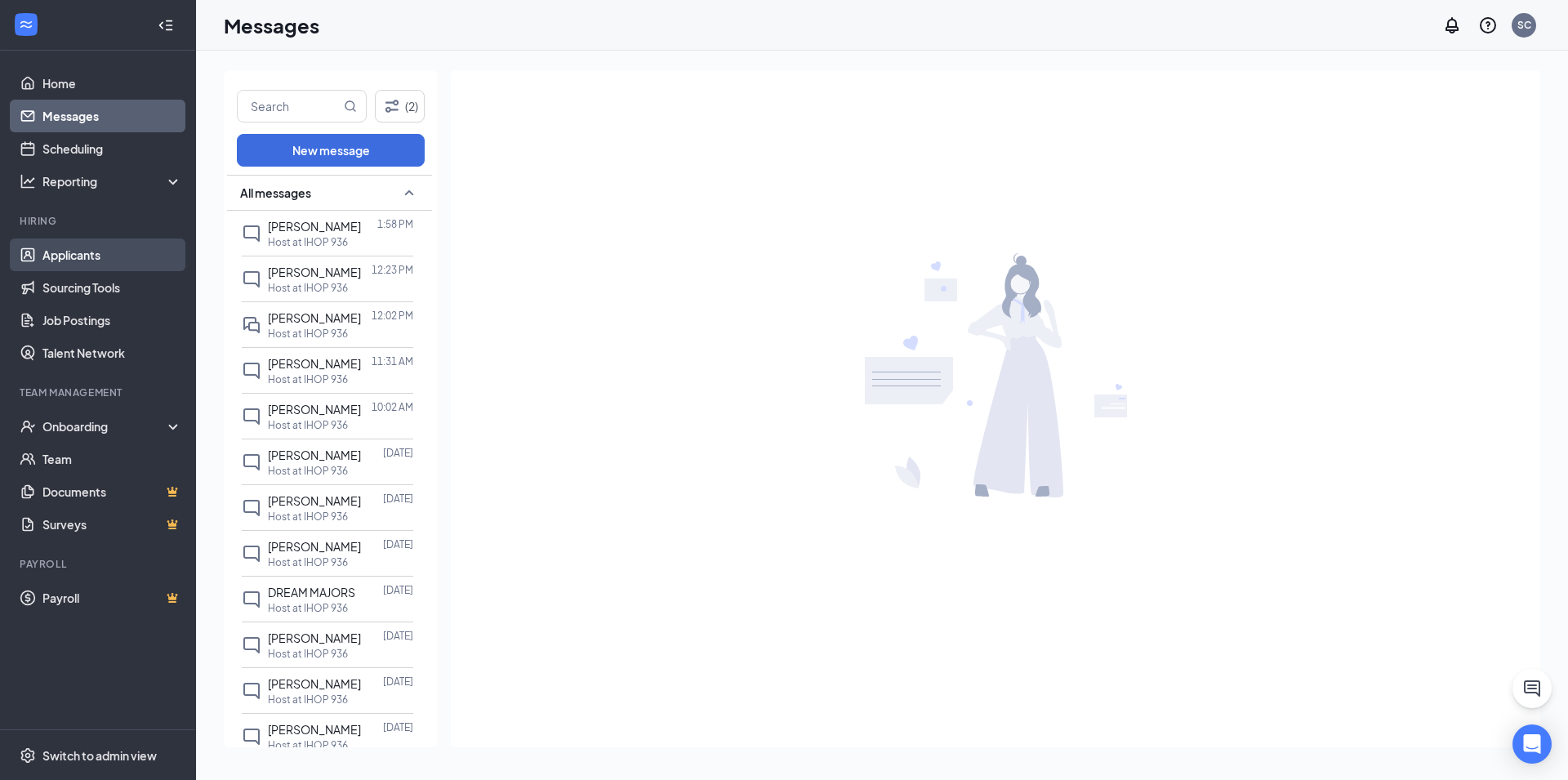
click at [64, 254] on link "Applicants" at bounding box center [113, 254] width 140 height 32
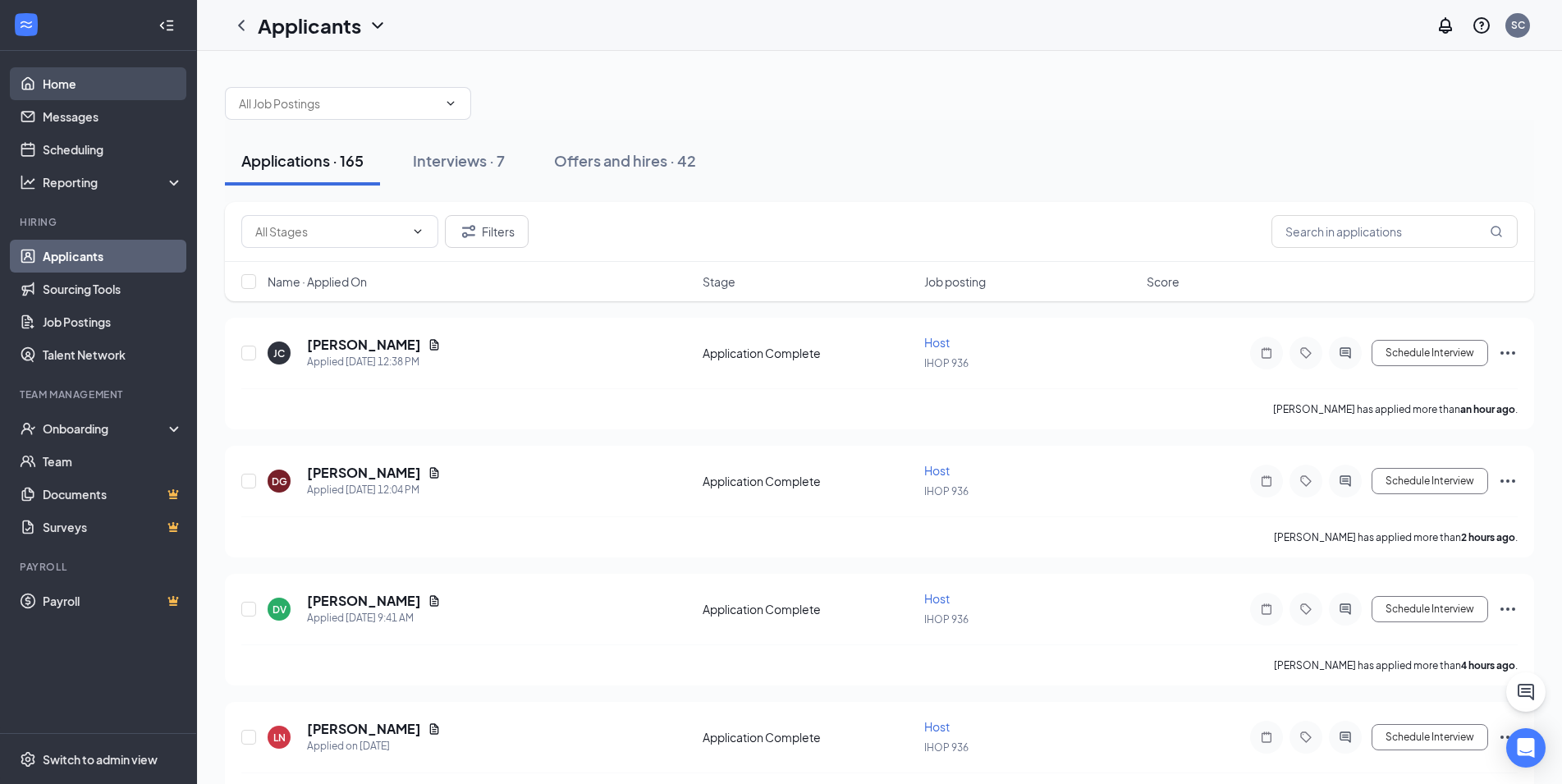
click at [62, 87] on link "Home" at bounding box center [113, 83] width 141 height 33
